Goal: Check status: Check status

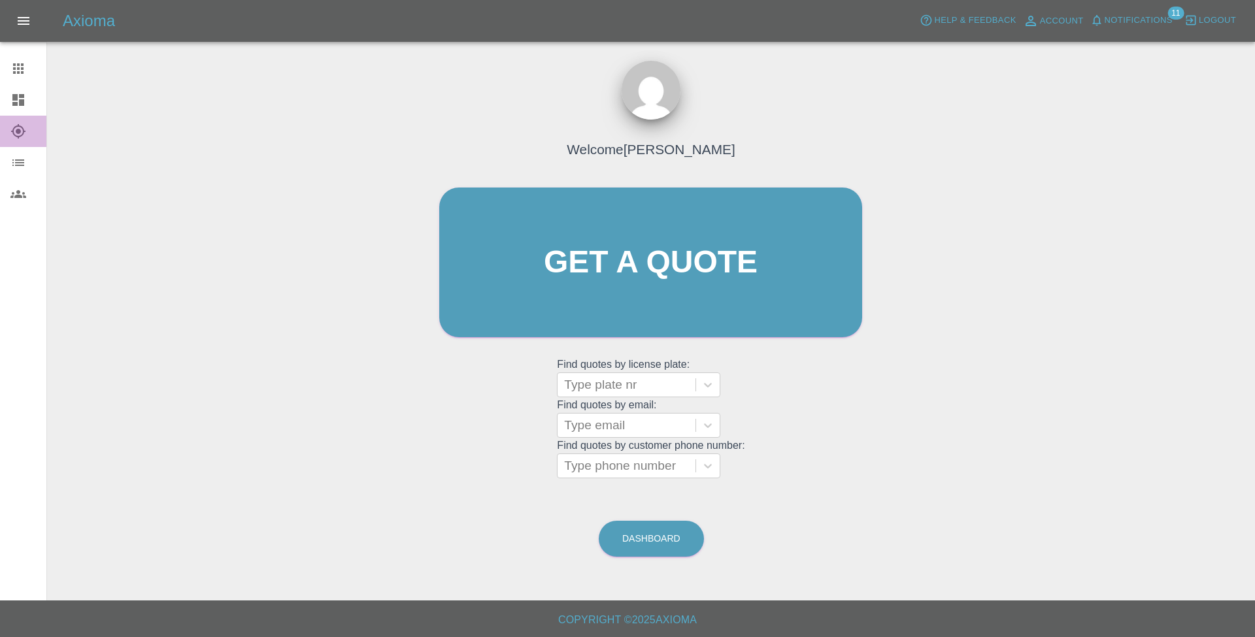
click at [12, 137] on icon at bounding box center [18, 132] width 16 height 16
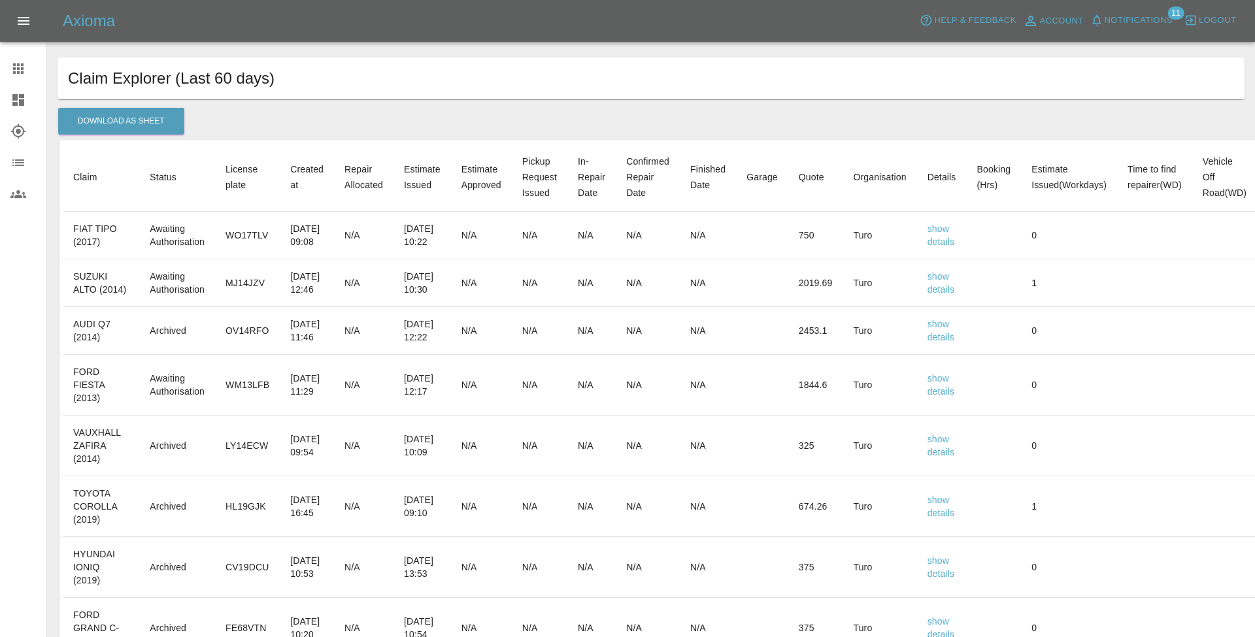
scroll to position [2, 0]
click at [24, 69] on icon at bounding box center [18, 69] width 16 height 16
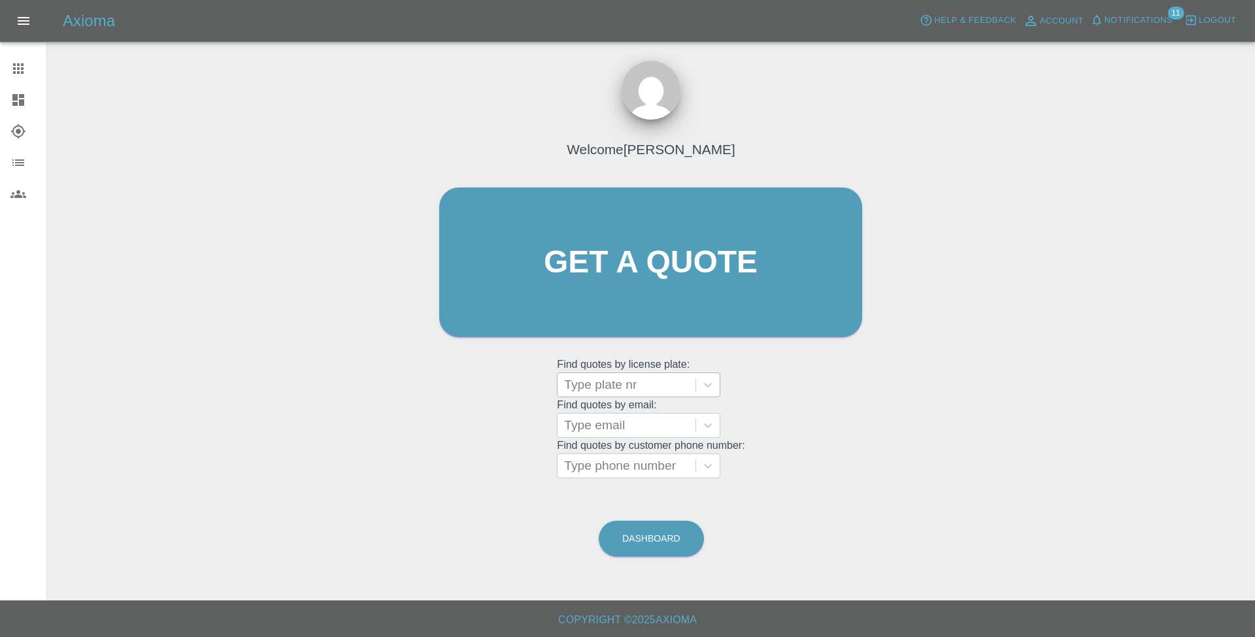
click at [628, 388] on div at bounding box center [626, 385] width 125 height 18
type input "mj14"
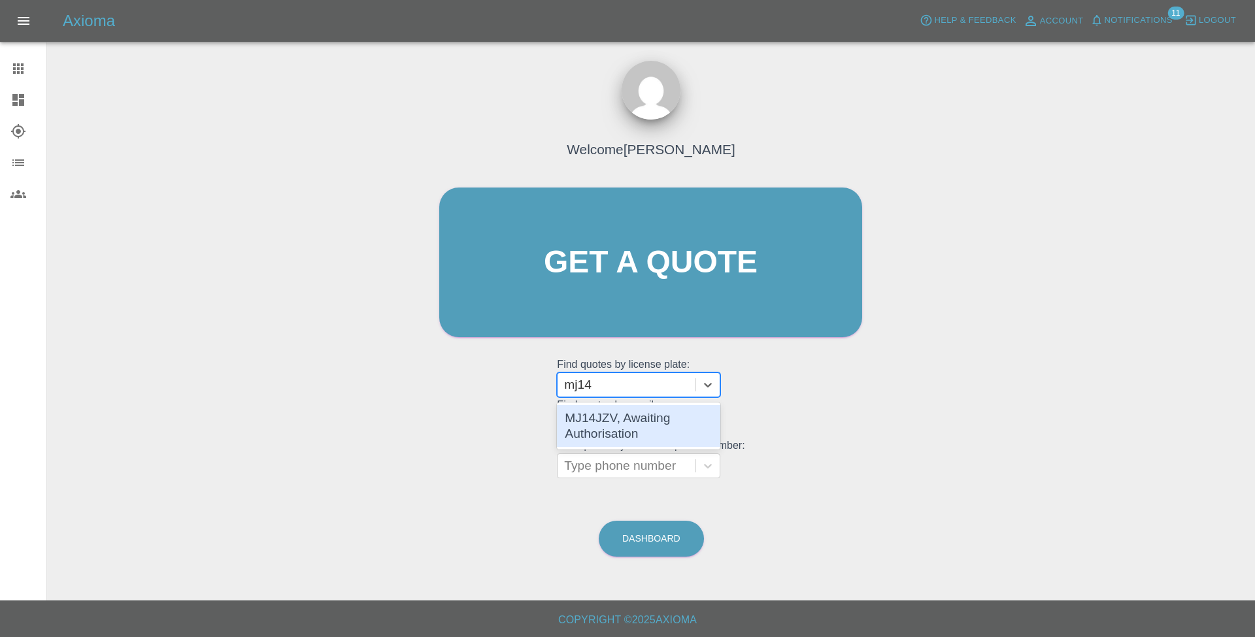
click at [628, 429] on div "MJ14JZV, Awaiting Authorisation" at bounding box center [638, 426] width 163 height 42
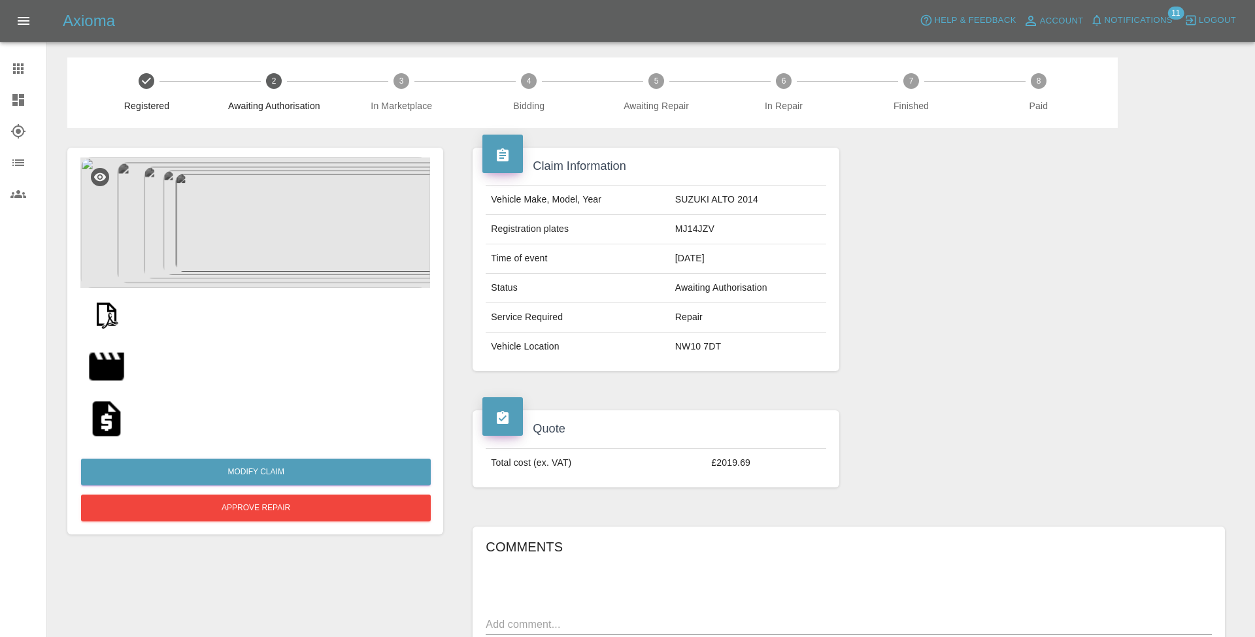
click at [106, 308] on img at bounding box center [107, 314] width 42 height 42
click at [701, 231] on td "MJ14JZV" at bounding box center [748, 229] width 156 height 29
copy td "MJ14JZV"
